Goal: Check status: Check status

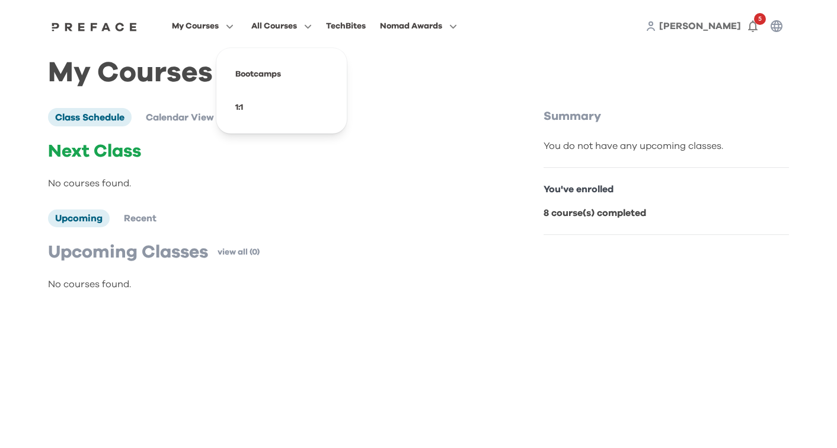
click at [274, 31] on span "All Courses" at bounding box center [274, 26] width 46 height 14
click at [197, 15] on div "My Courses All Courses TechBites Nomad Awards Dorothy 5" at bounding box center [418, 26] width 759 height 52
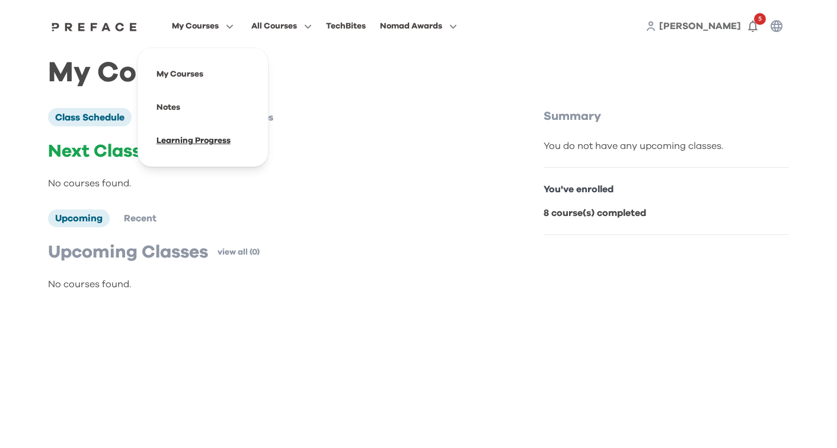
click at [190, 139] on span at bounding box center [202, 140] width 111 height 33
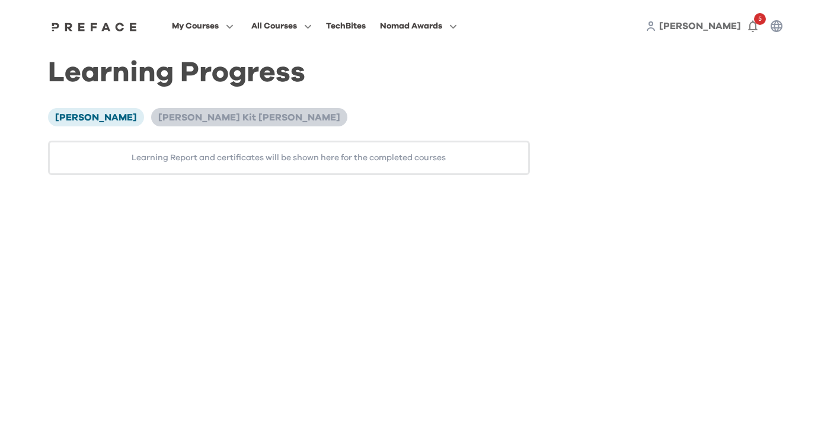
click at [202, 122] on span "[PERSON_NAME] Kit [PERSON_NAME]" at bounding box center [249, 117] width 182 height 9
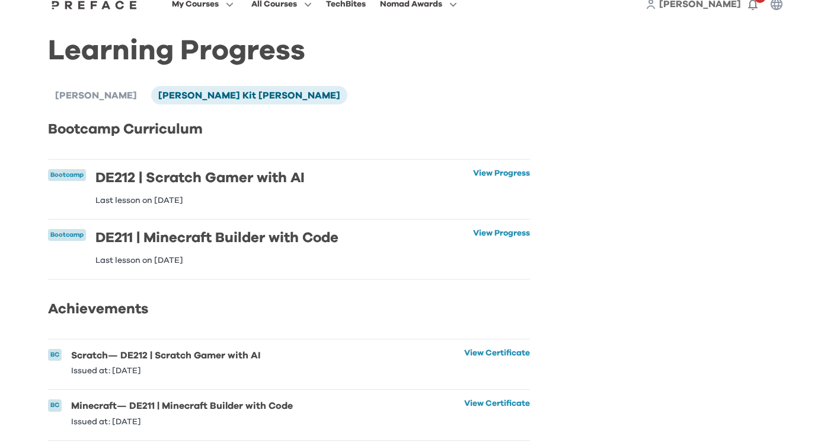
scroll to position [46, 0]
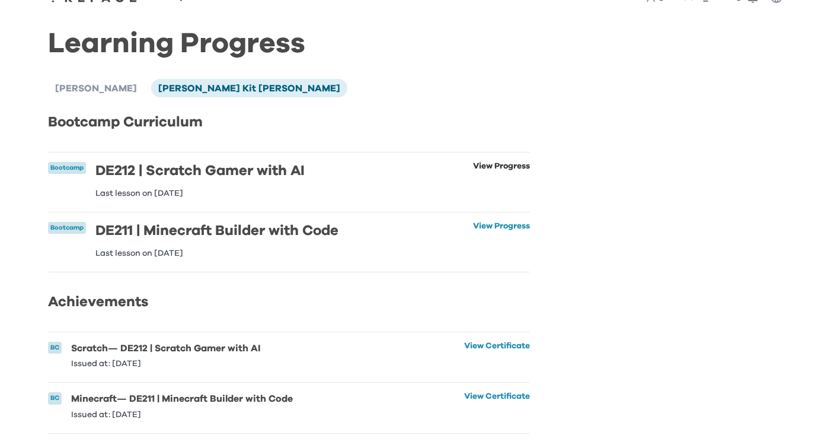
click at [486, 162] on link "View Progress" at bounding box center [501, 180] width 57 height 36
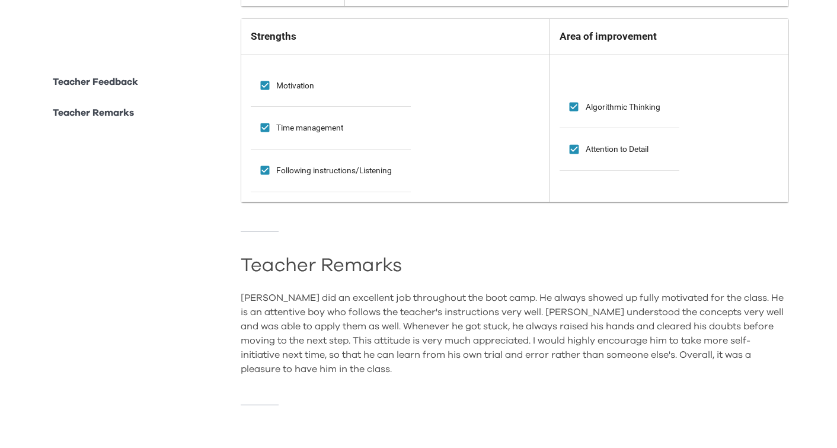
scroll to position [928, 0]
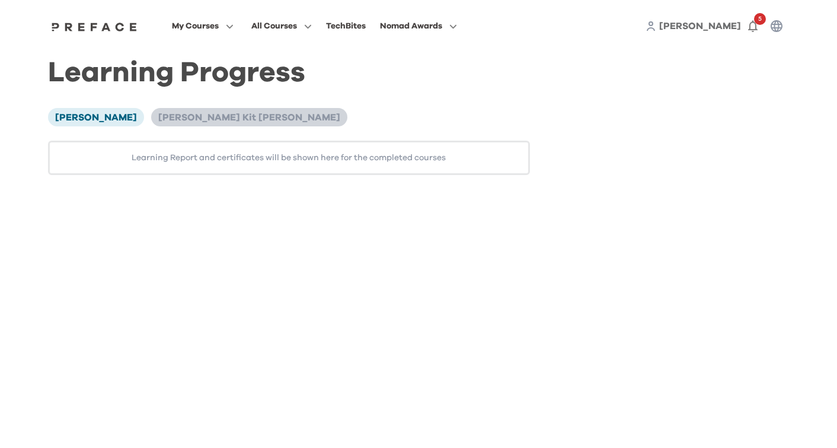
click at [205, 120] on span "[PERSON_NAME] Kit [PERSON_NAME]" at bounding box center [249, 117] width 182 height 9
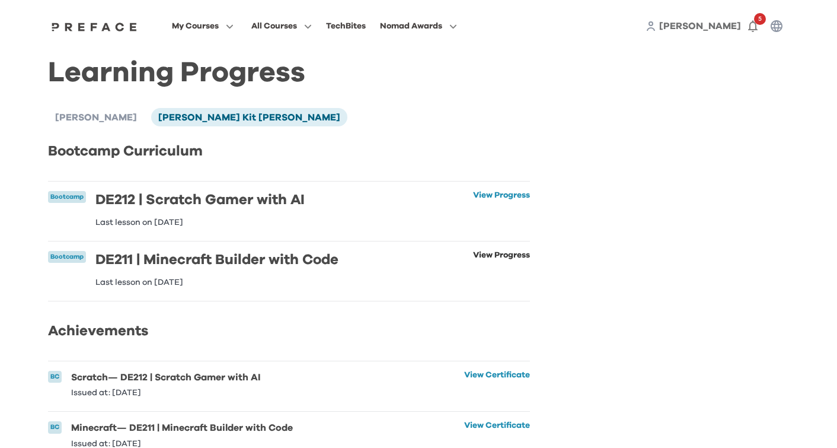
click at [495, 259] on link "View Progress" at bounding box center [501, 269] width 57 height 36
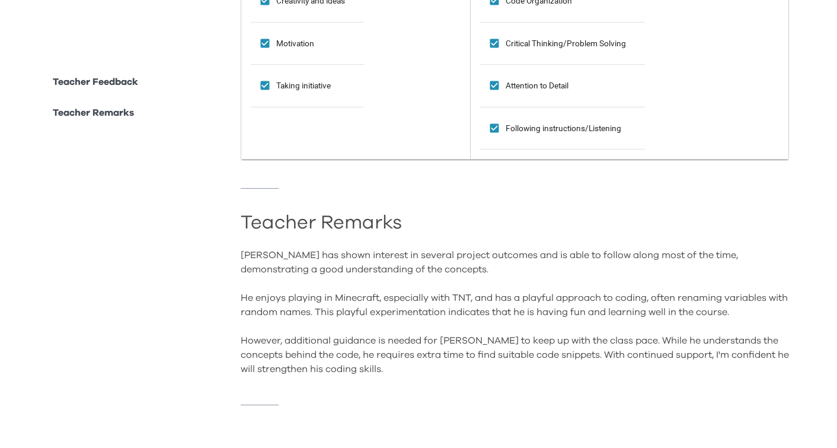
scroll to position [1130, 0]
